Goal: Find specific page/section: Find specific page/section

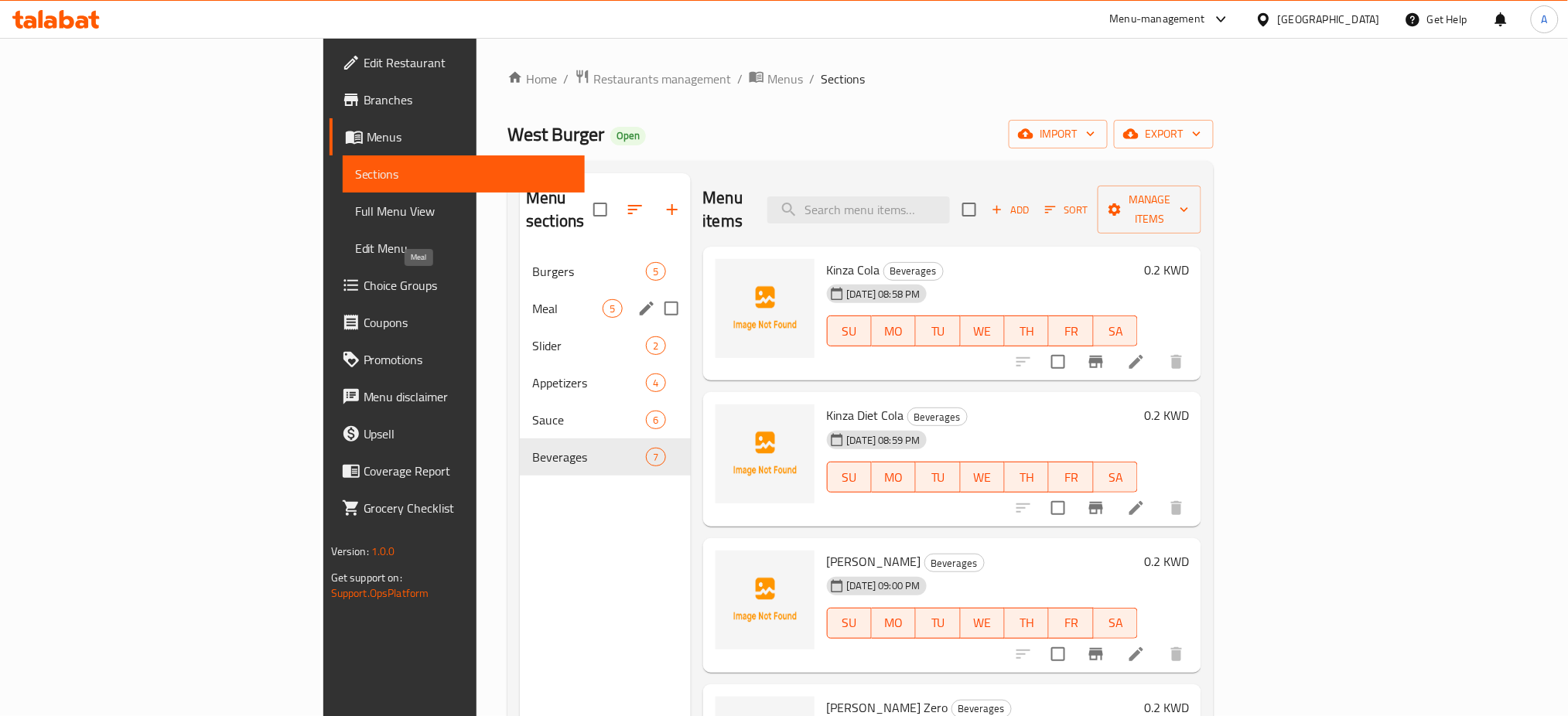
scroll to position [342, 0]
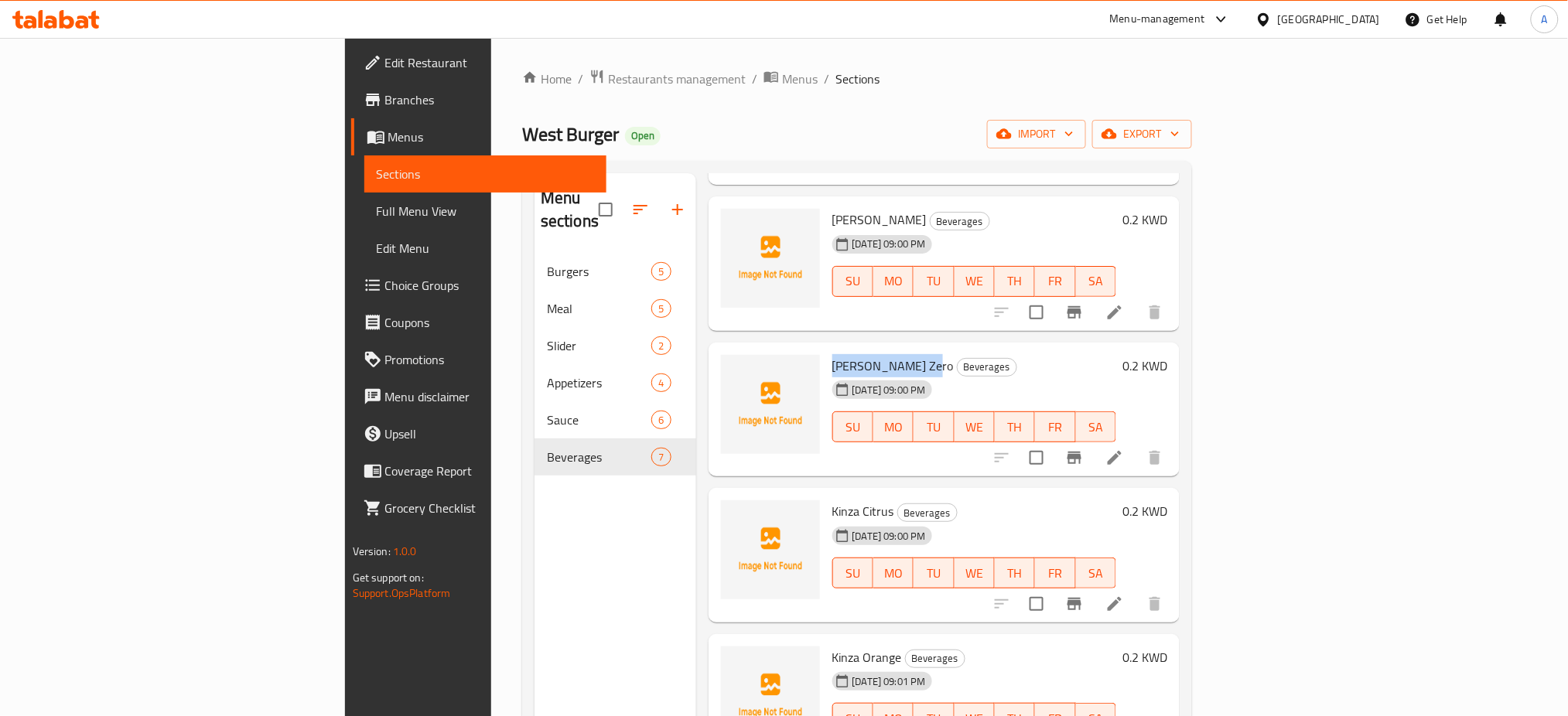
drag, startPoint x: 837, startPoint y: 339, endPoint x: 739, endPoint y: 336, distance: 98.0
click at [826, 349] on div "[PERSON_NAME] Zero Beverages [DATE] 09:00 PM SU MO TU WE TH FR SA" at bounding box center [975, 410] width 297 height 123
copy span "[PERSON_NAME] Zero"
drag, startPoint x: 807, startPoint y: 487, endPoint x: 744, endPoint y: 481, distance: 63.3
click at [826, 494] on div "Kinza Citrus Beverages [DATE] 09:00 PM SU MO TU WE TH FR SA" at bounding box center [975, 556] width 297 height 123
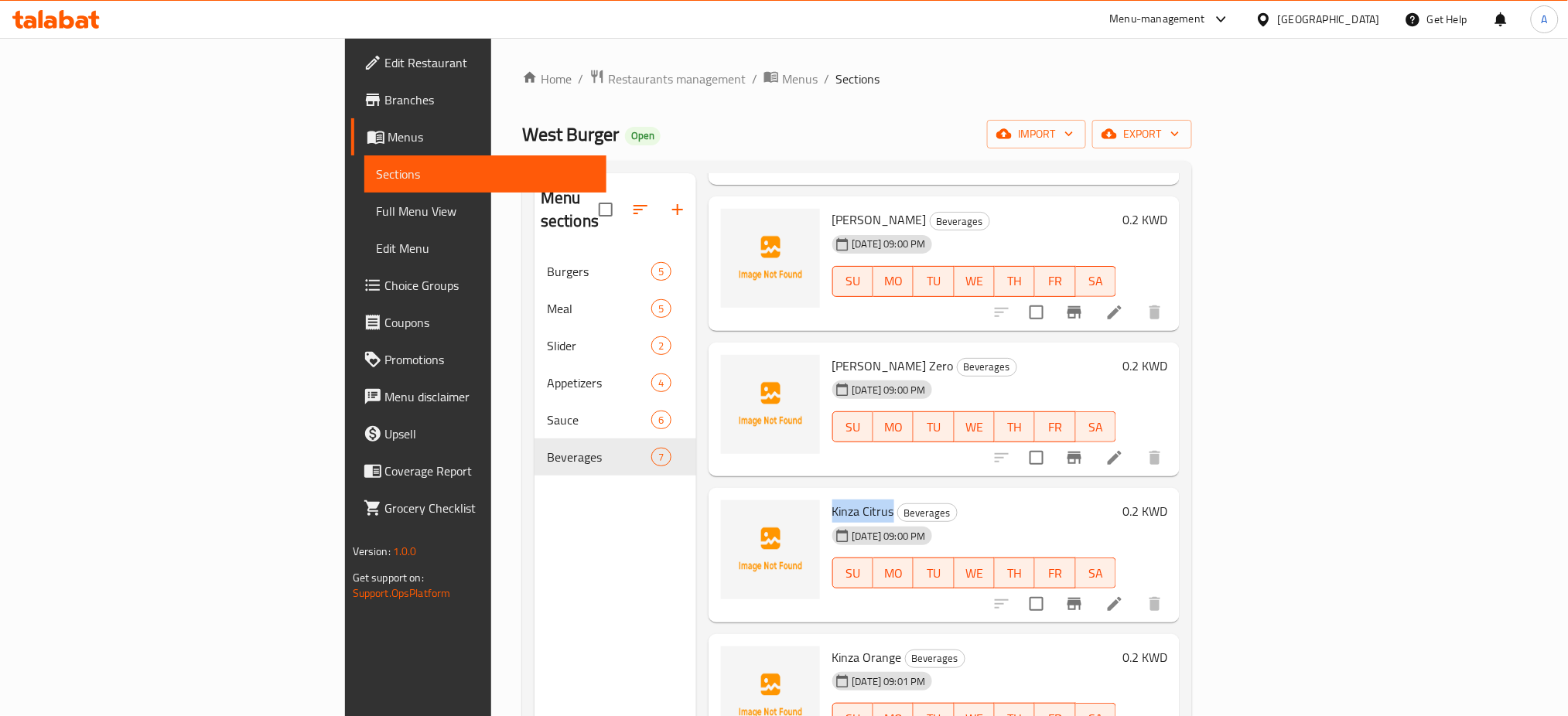
copy span "Kinza Citrus"
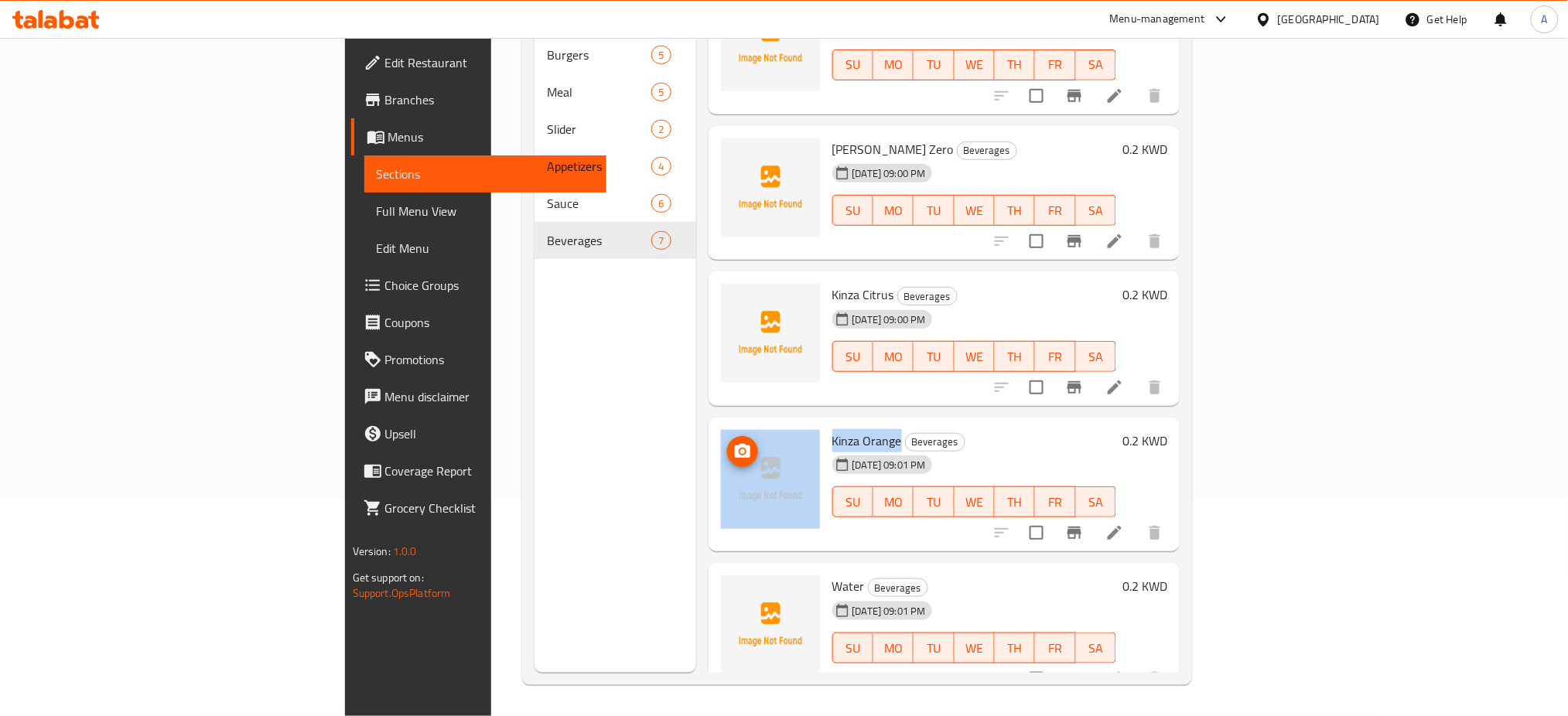
drag, startPoint x: 813, startPoint y: 415, endPoint x: 725, endPoint y: 413, distance: 88.0
click at [725, 424] on div "Kinza Orange Beverages [DATE] 09:01 PM SU MO TU WE TH FR SA 0.2 KWD" at bounding box center [944, 485] width 460 height 123
copy div "Kinza Orange"
drag, startPoint x: 777, startPoint y: 563, endPoint x: 748, endPoint y: 564, distance: 29.0
click at [832, 575] on span "Water" at bounding box center [848, 586] width 32 height 24
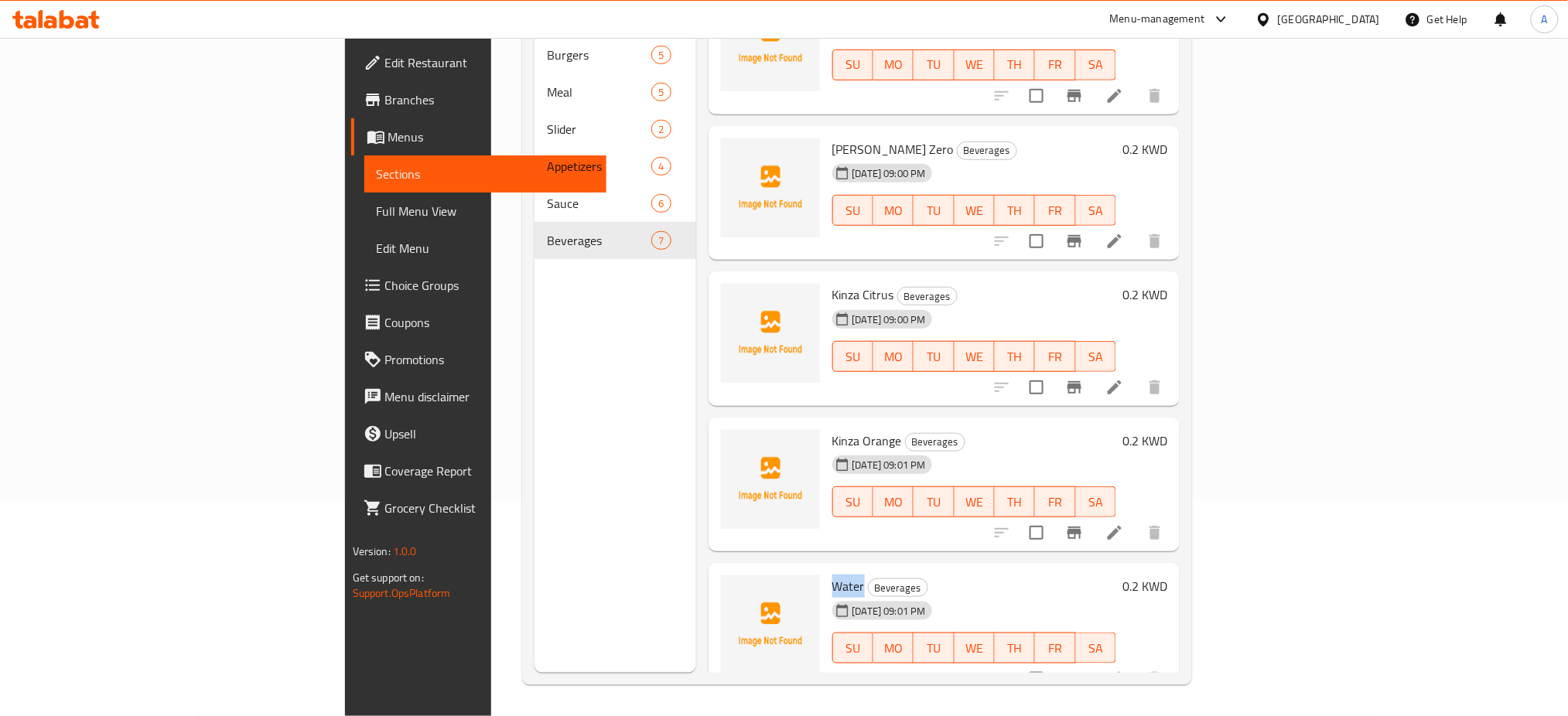
copy span "Water"
click at [345, 648] on div "Edit Restaurant Branches Menus Sections Full Menu View Edit Menu Choice Groups …" at bounding box center [476, 395] width 263 height 716
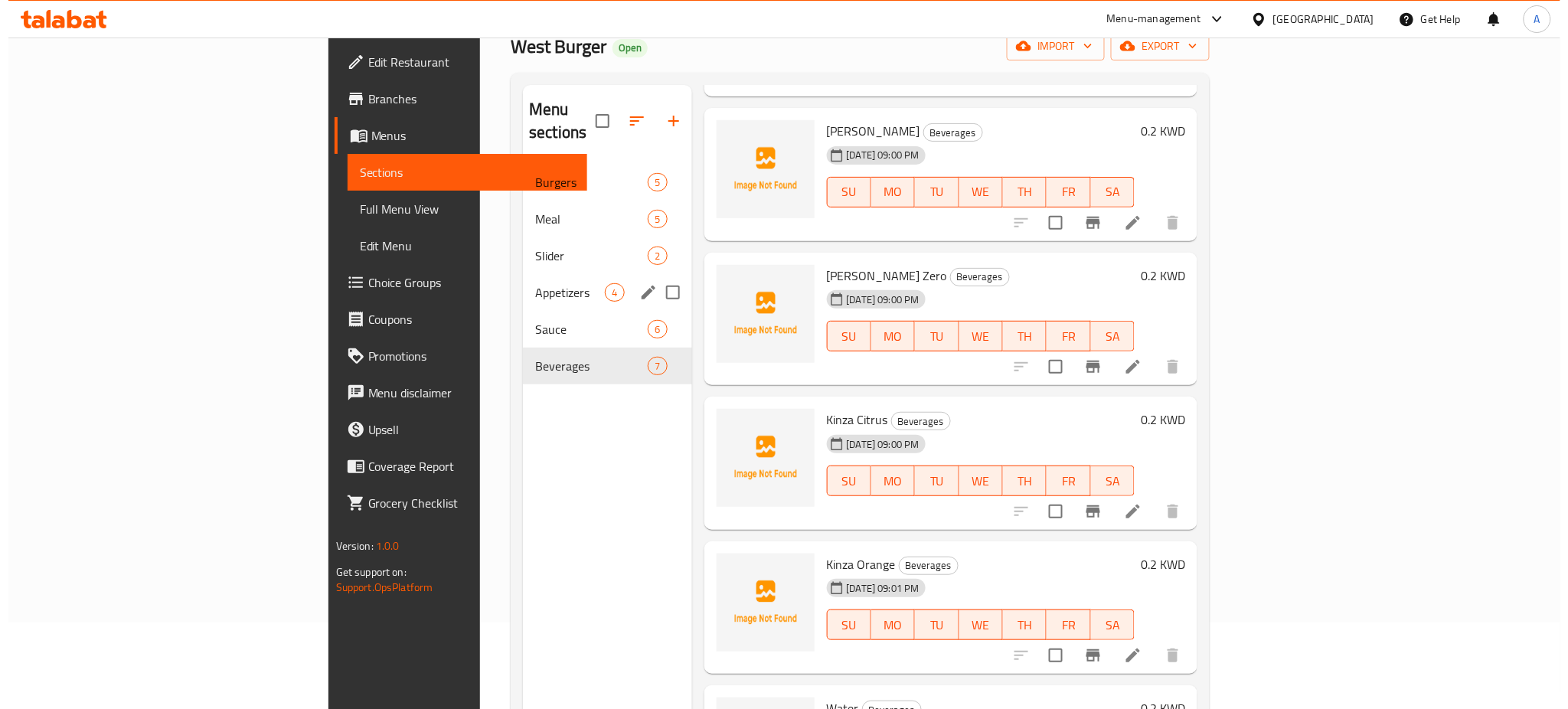
scroll to position [0, 0]
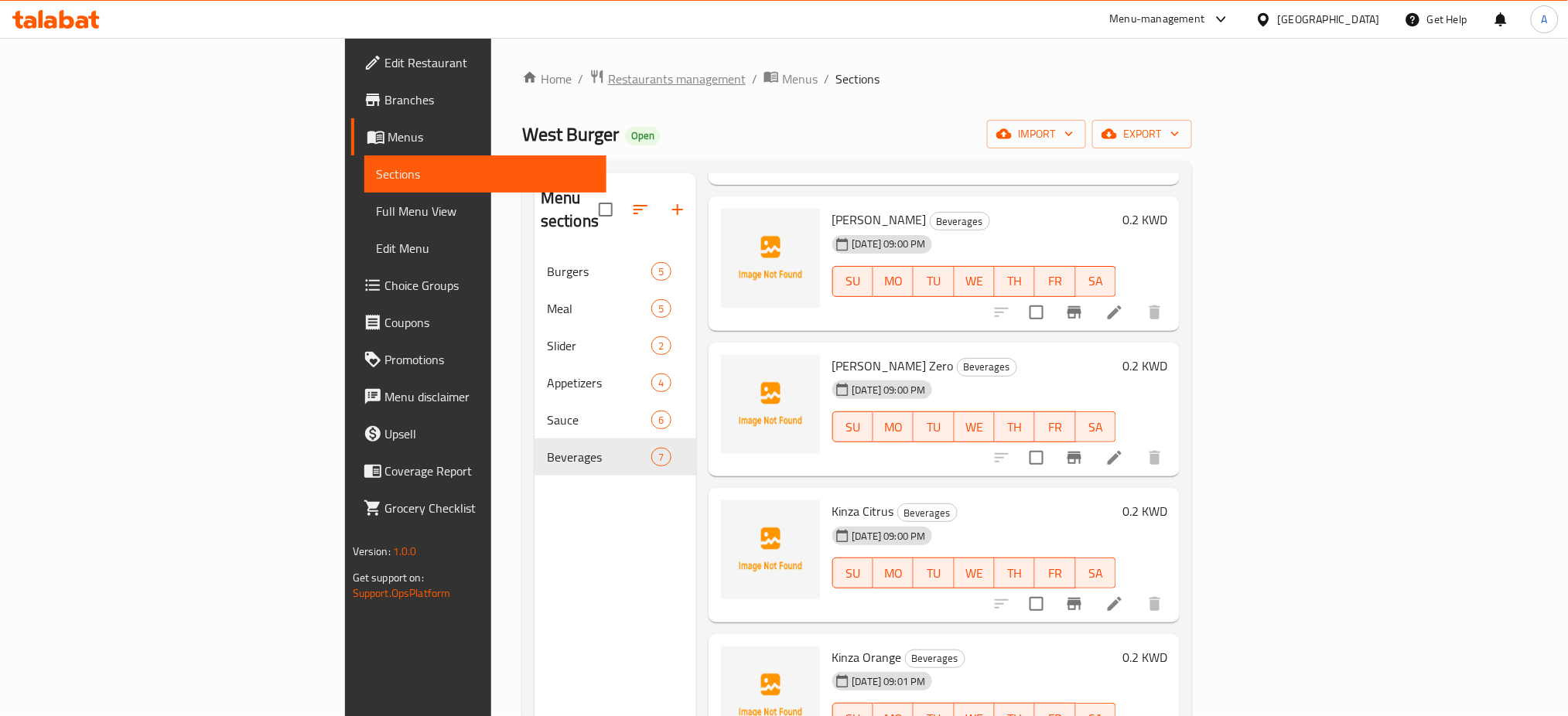
click at [608, 70] on span "Restaurants management" at bounding box center [677, 79] width 138 height 19
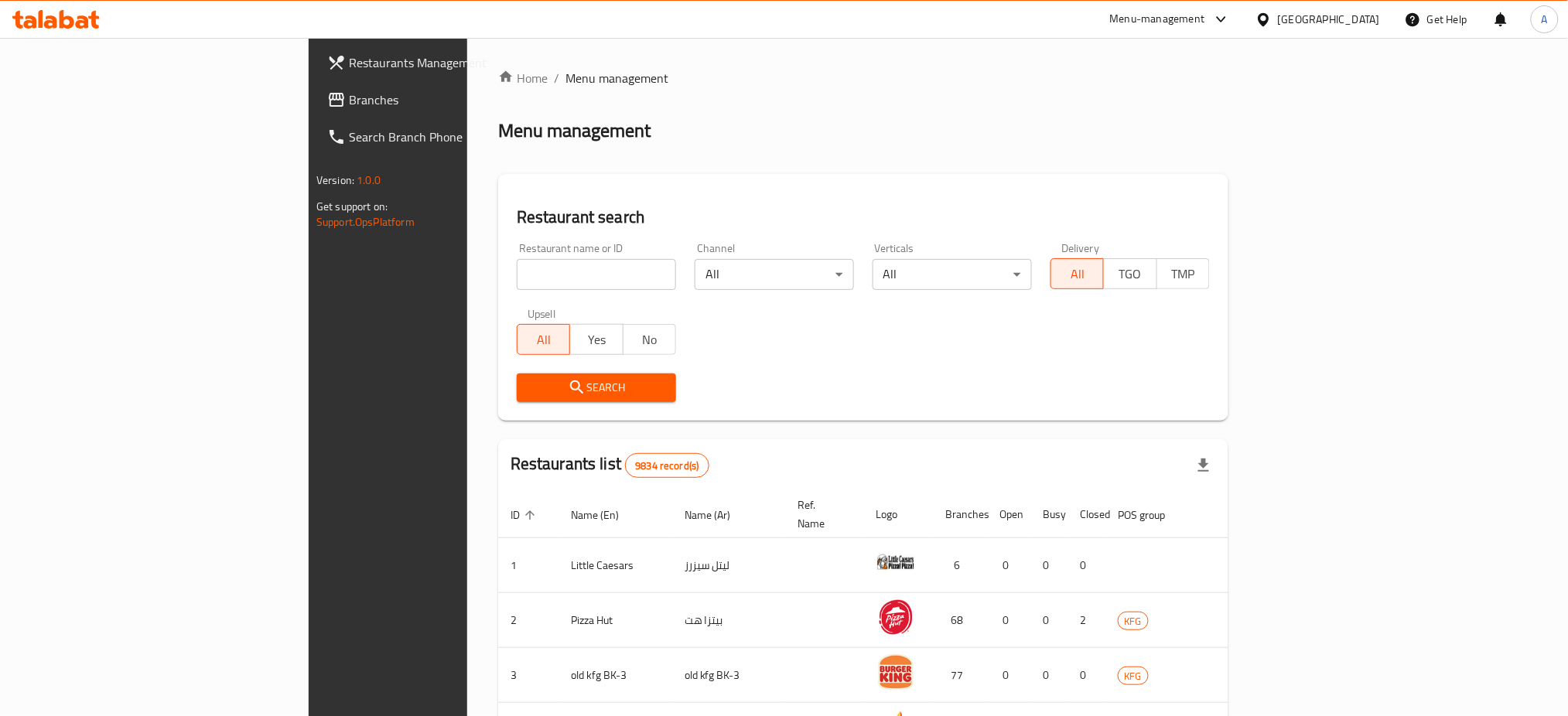
click at [517, 269] on input "search" at bounding box center [597, 274] width 160 height 31
paste input "Hala Rotana"
type input "hala rotana"
click at [517, 397] on button "Search" at bounding box center [597, 387] width 160 height 28
